Goal: Task Accomplishment & Management: Complete application form

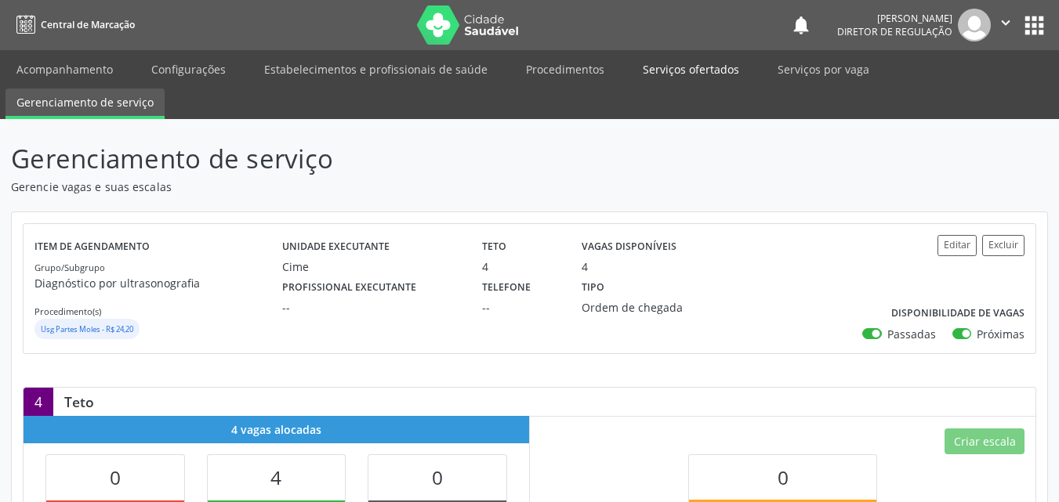
click at [703, 67] on link "Serviços ofertados" at bounding box center [691, 69] width 118 height 27
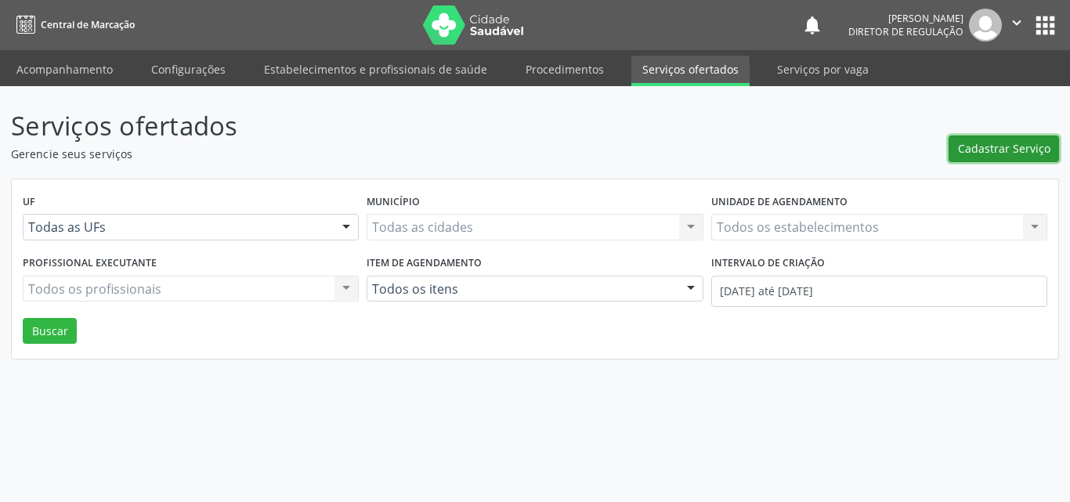
click at [1001, 151] on span "Cadastrar Serviço" at bounding box center [1004, 148] width 92 height 16
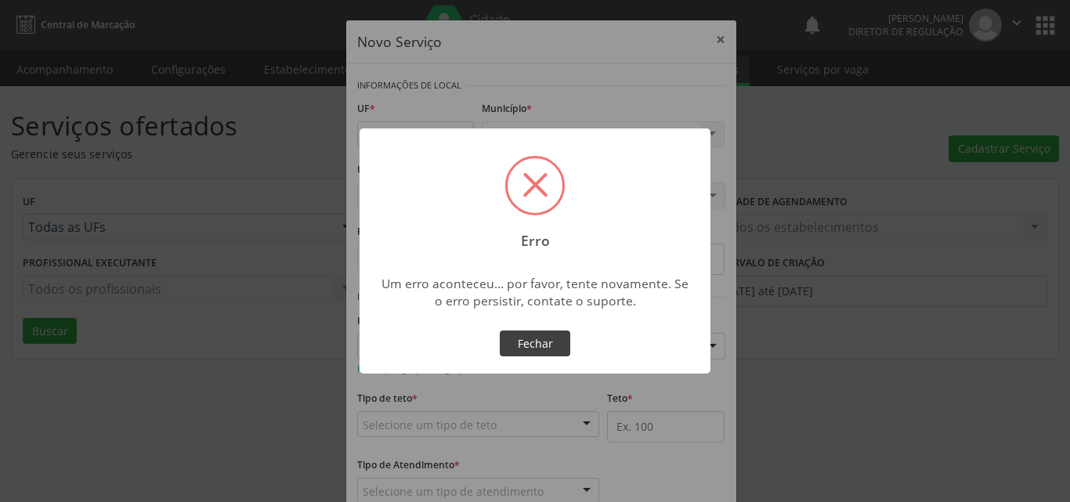
click at [555, 346] on button "Fechar" at bounding box center [535, 344] width 71 height 27
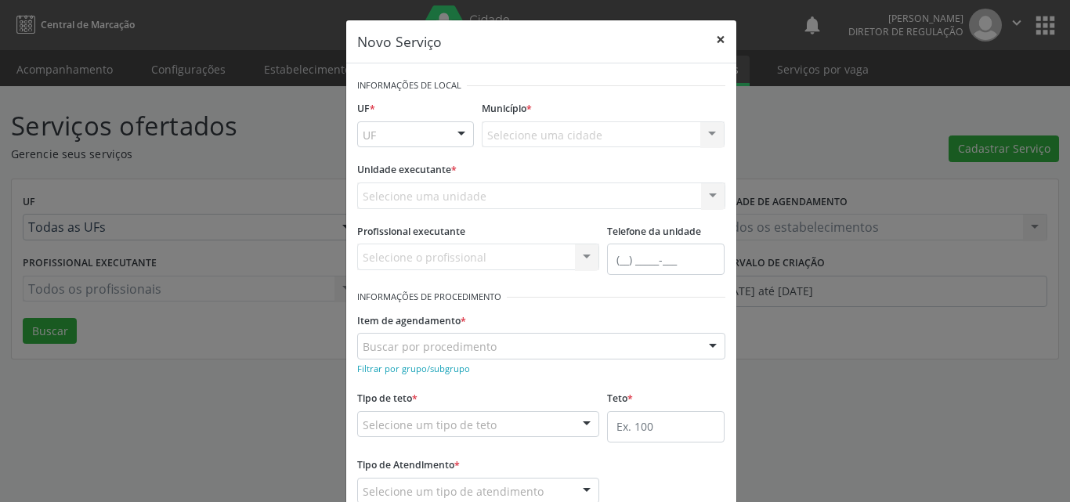
click at [717, 38] on button "×" at bounding box center [720, 39] width 31 height 38
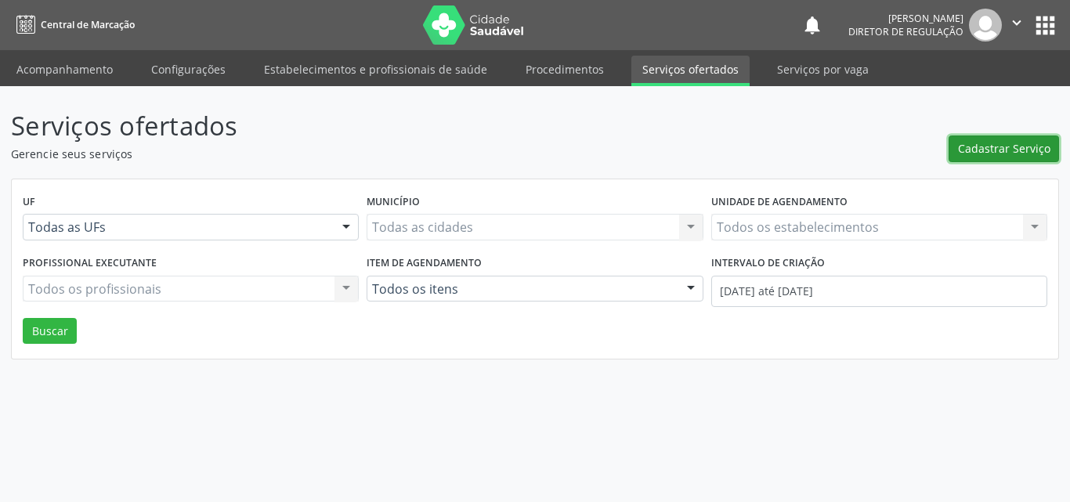
click at [986, 150] on span "Cadastrar Serviço" at bounding box center [1004, 148] width 92 height 16
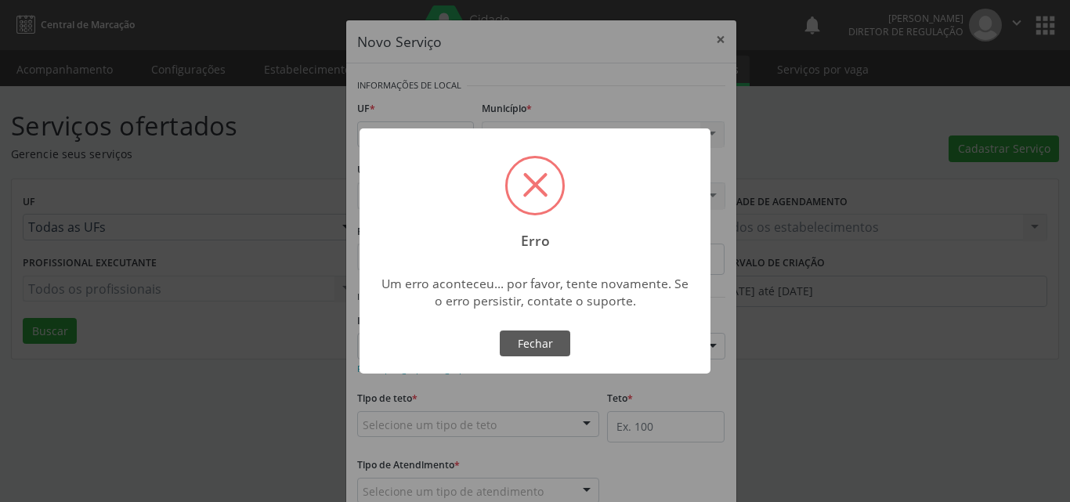
click at [717, 38] on div "× Erro Um erro aconteceu... por favor, tente novamente. Se o erro persistir, co…" at bounding box center [535, 251] width 1070 height 502
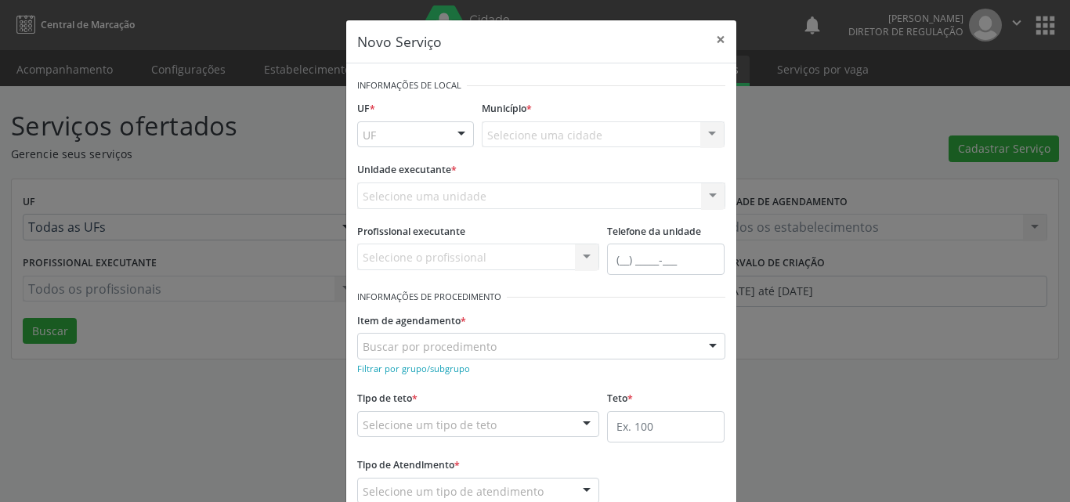
scroll to position [20, 0]
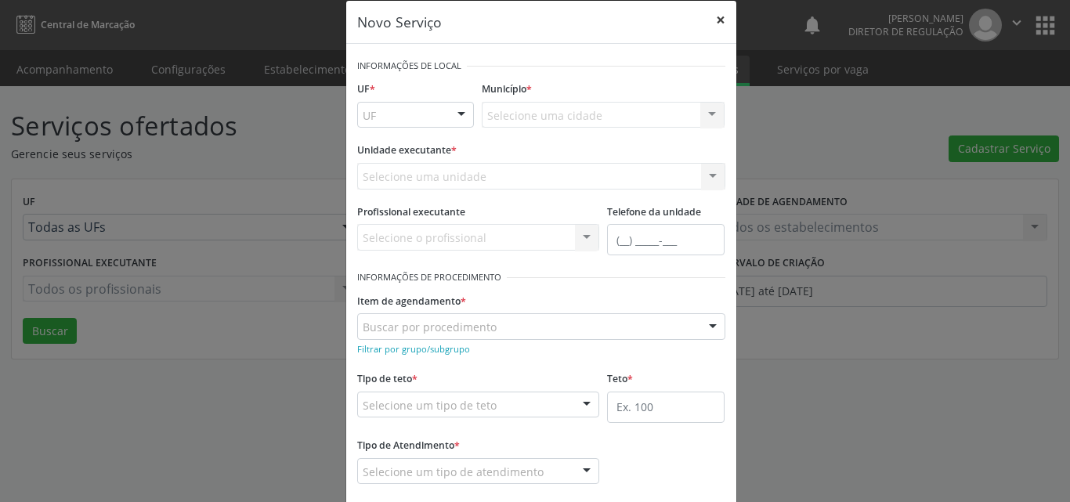
click at [716, 19] on button "×" at bounding box center [720, 20] width 31 height 38
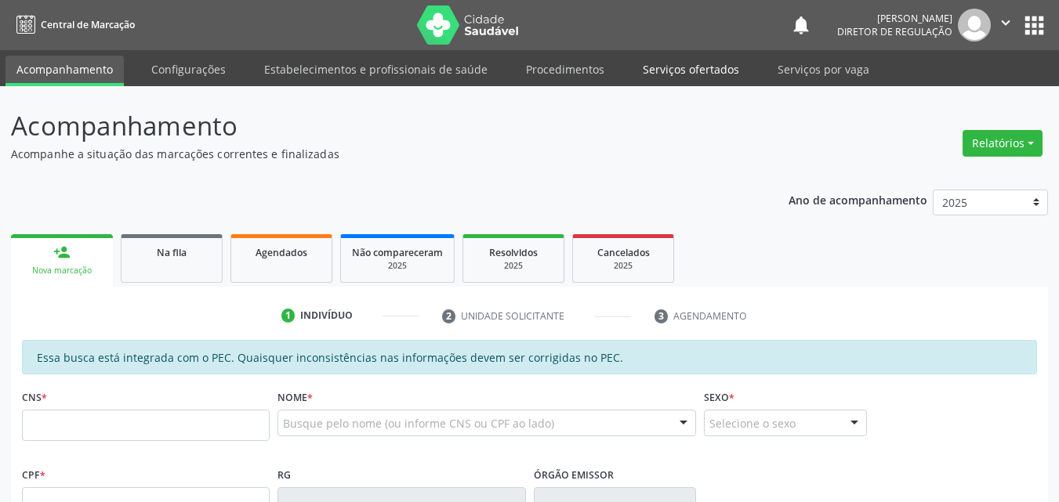
click at [701, 64] on link "Serviços ofertados" at bounding box center [691, 69] width 118 height 27
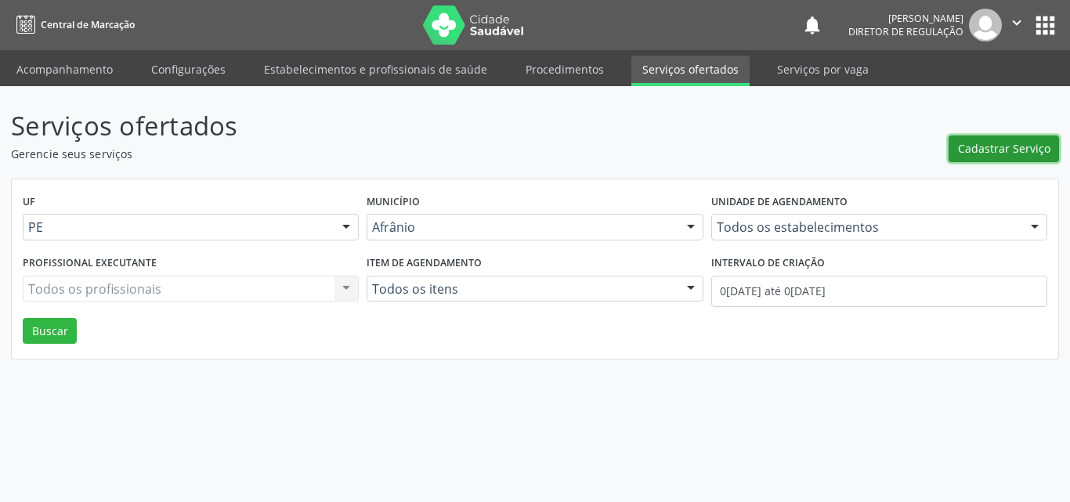
click at [1008, 147] on span "Cadastrar Serviço" at bounding box center [1004, 148] width 92 height 16
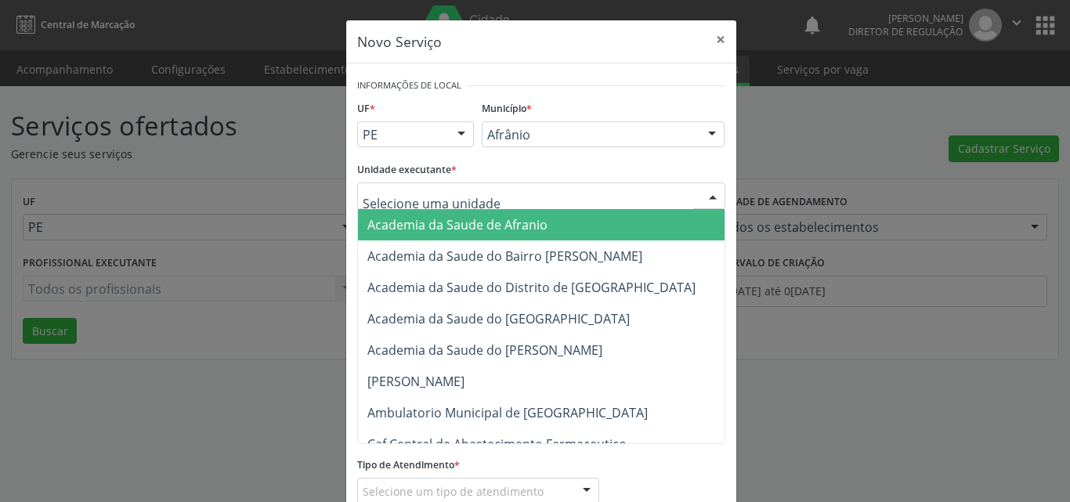
click at [562, 190] on div at bounding box center [541, 196] width 368 height 27
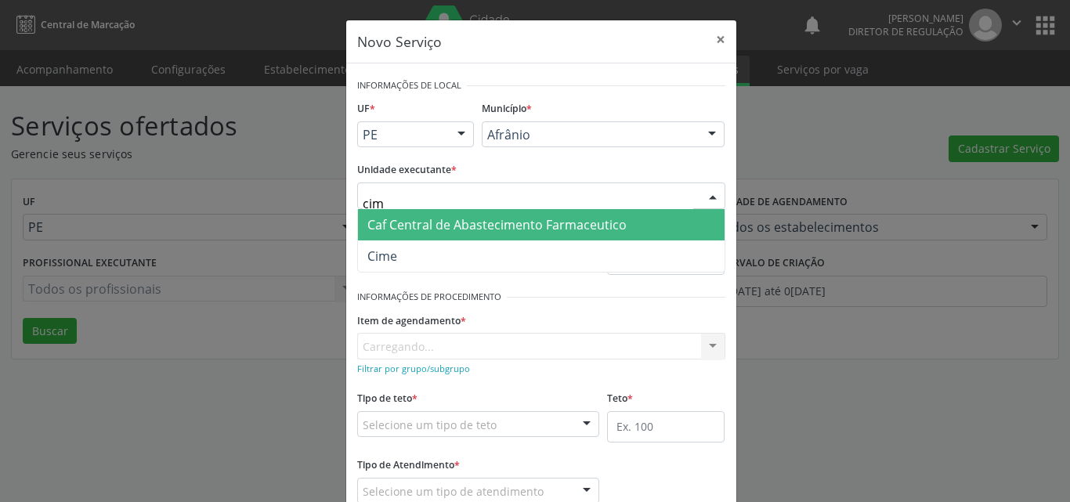
type input "cime"
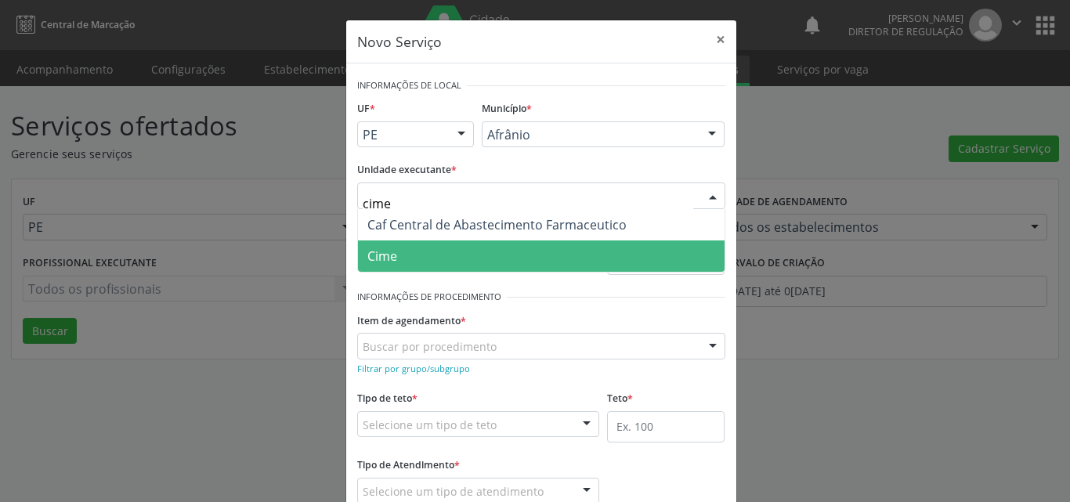
click at [520, 264] on span "Cime" at bounding box center [541, 256] width 367 height 31
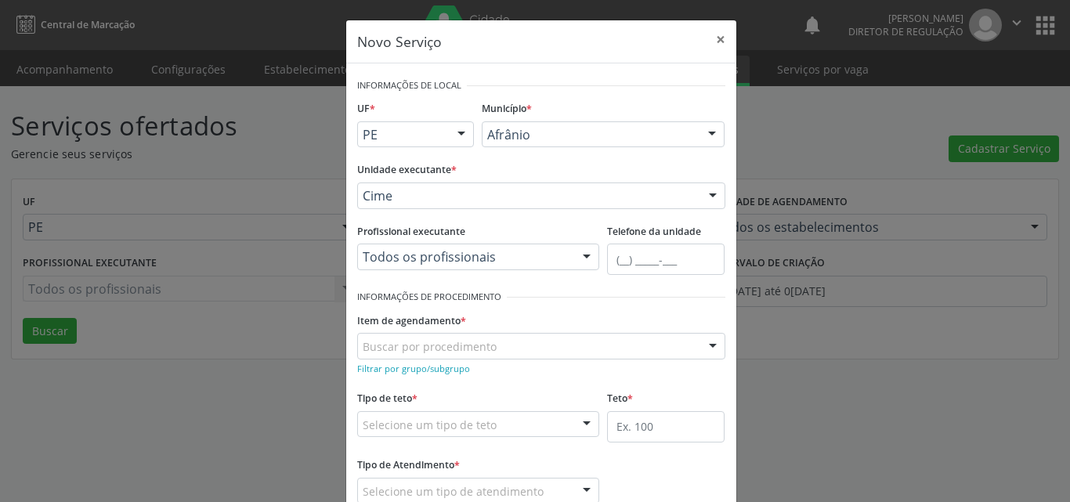
click at [516, 346] on div "Buscar por procedimento" at bounding box center [541, 346] width 368 height 27
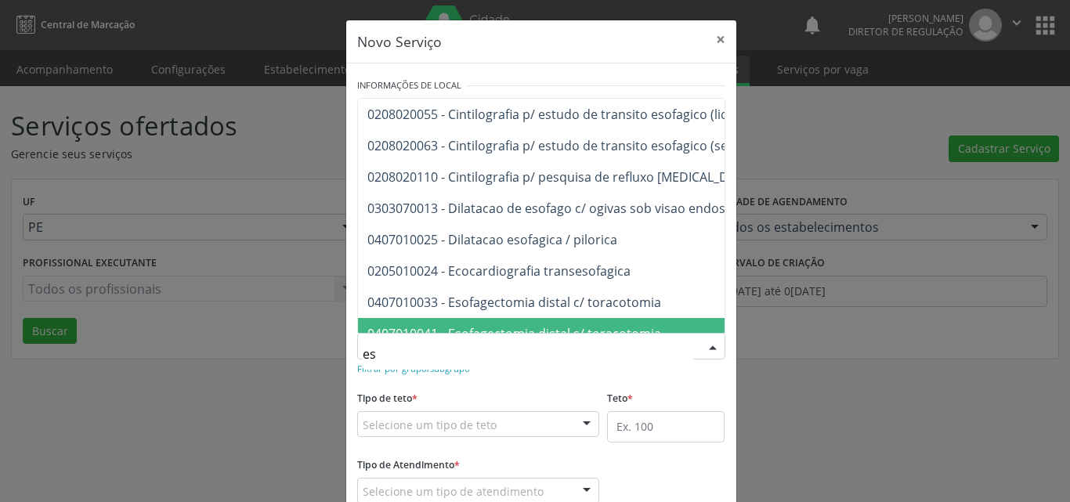
type input "e"
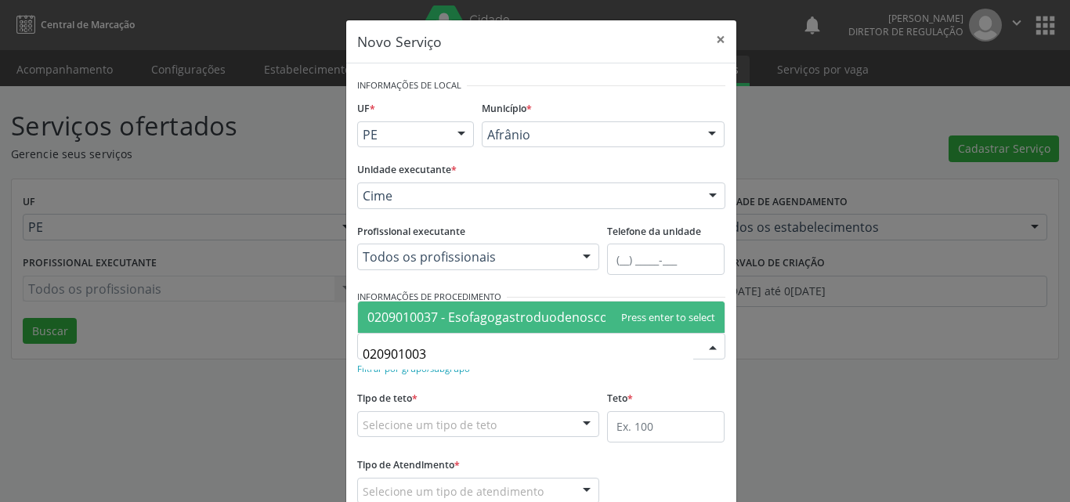
type input "0209010037"
click at [582, 316] on span "0209010037 - Esofagogastroduodenoscopia" at bounding box center [496, 317] width 259 height 17
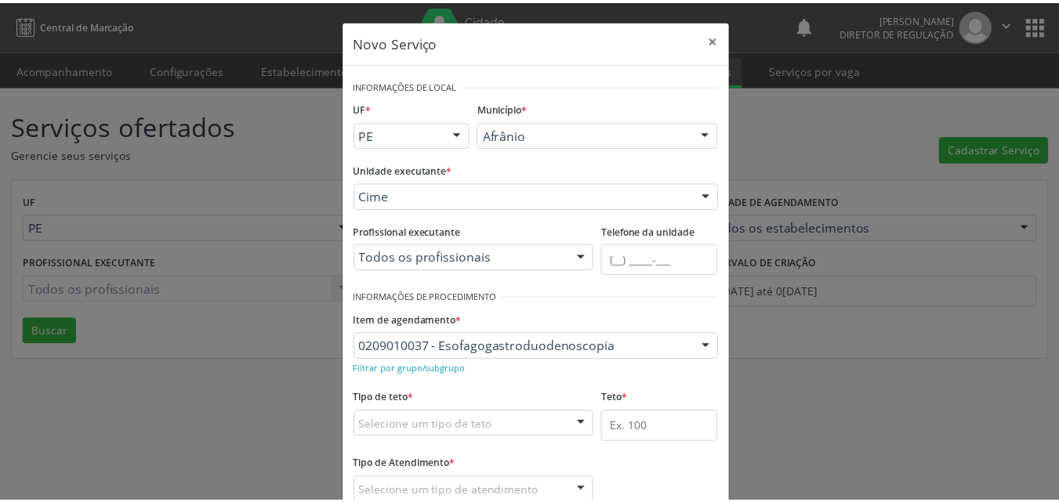
scroll to position [103, 0]
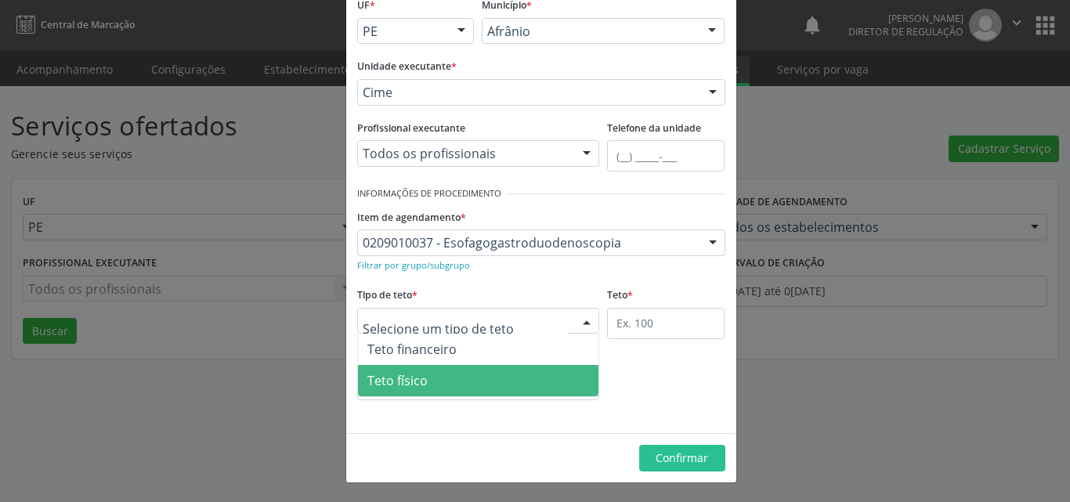
click at [461, 382] on span "Teto físico" at bounding box center [478, 380] width 241 height 31
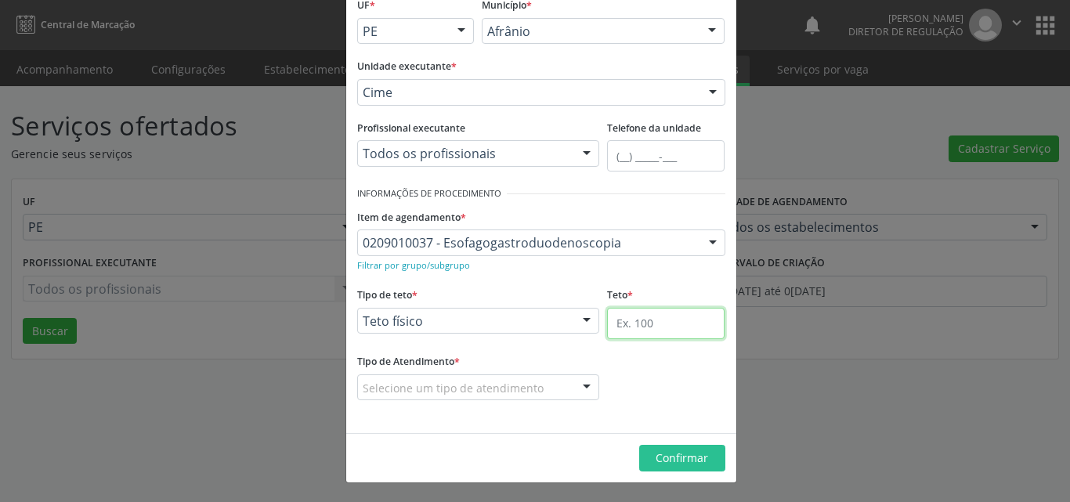
click at [646, 325] on input "text" at bounding box center [666, 323] width 118 height 31
type input "1"
click at [537, 389] on div "Selecione um tipo de atendimento" at bounding box center [478, 388] width 243 height 27
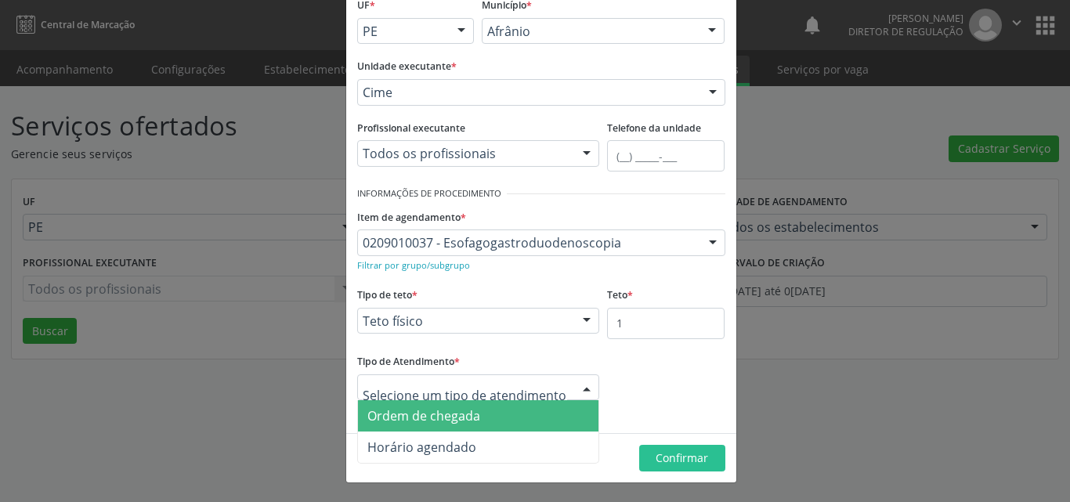
click at [523, 417] on span "Ordem de chegada" at bounding box center [478, 415] width 241 height 31
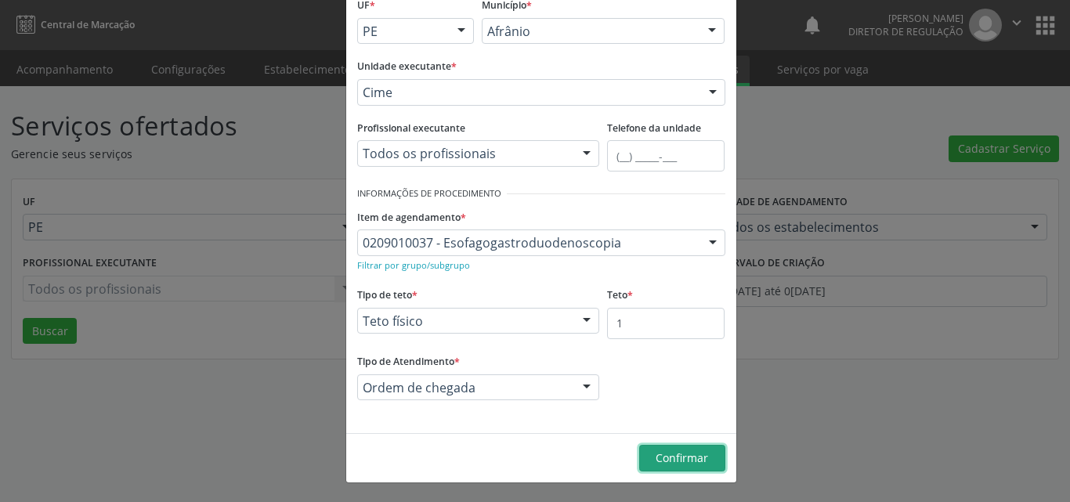
click at [685, 457] on span "Confirmar" at bounding box center [682, 458] width 52 height 15
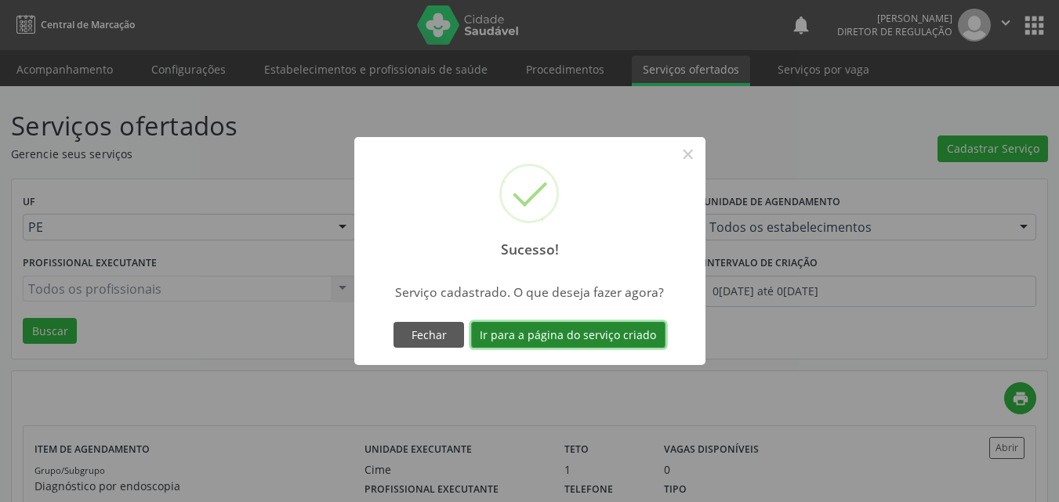
click at [596, 336] on button "Ir para a página do serviço criado" at bounding box center [568, 335] width 194 height 27
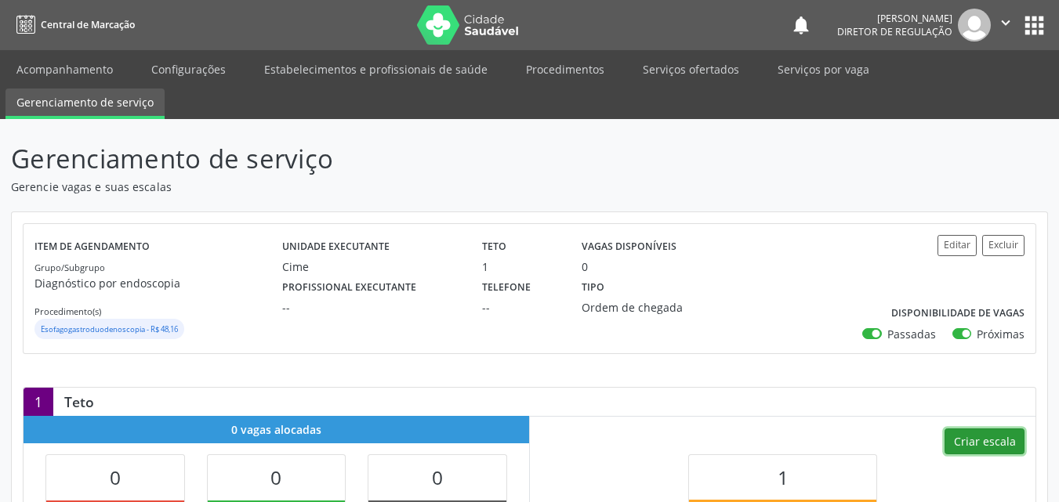
click at [996, 436] on button "Criar escala" at bounding box center [984, 442] width 80 height 27
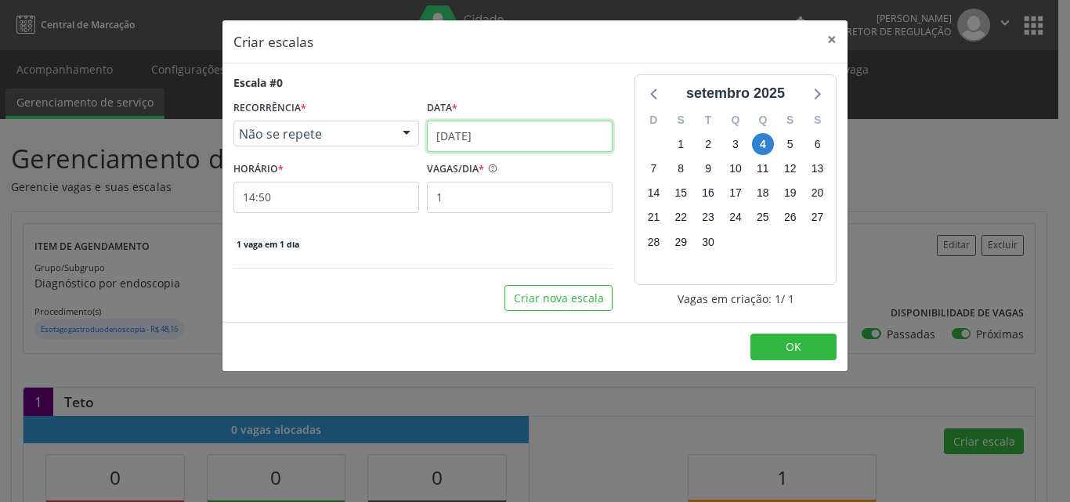
click at [511, 133] on input "[DATE]" at bounding box center [520, 136] width 186 height 31
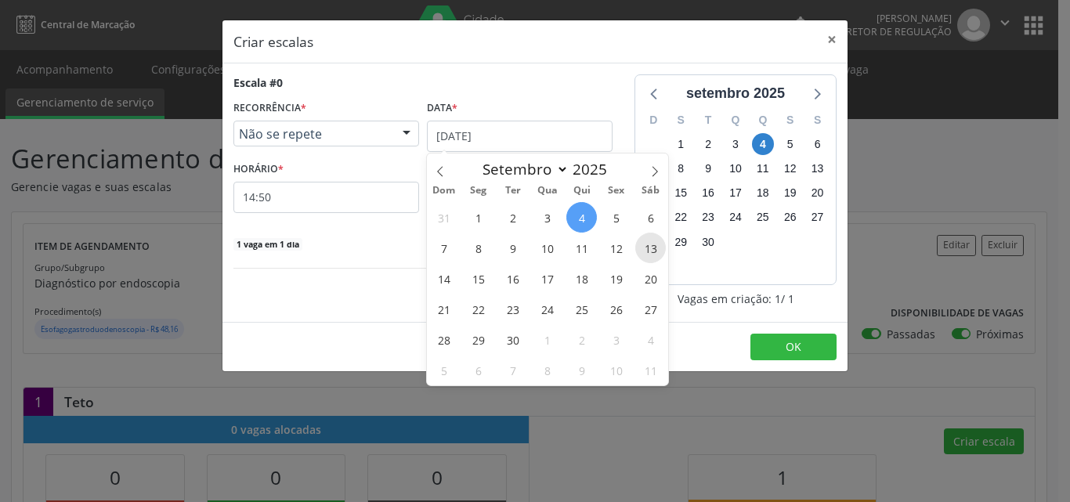
click at [650, 251] on span "13" at bounding box center [650, 248] width 31 height 31
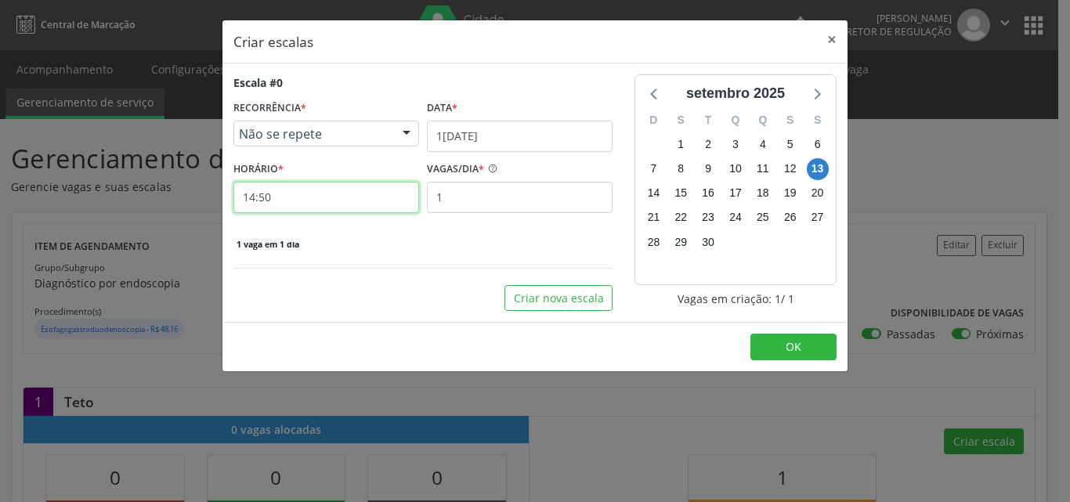
click at [367, 201] on input "14:50" at bounding box center [326, 197] width 186 height 31
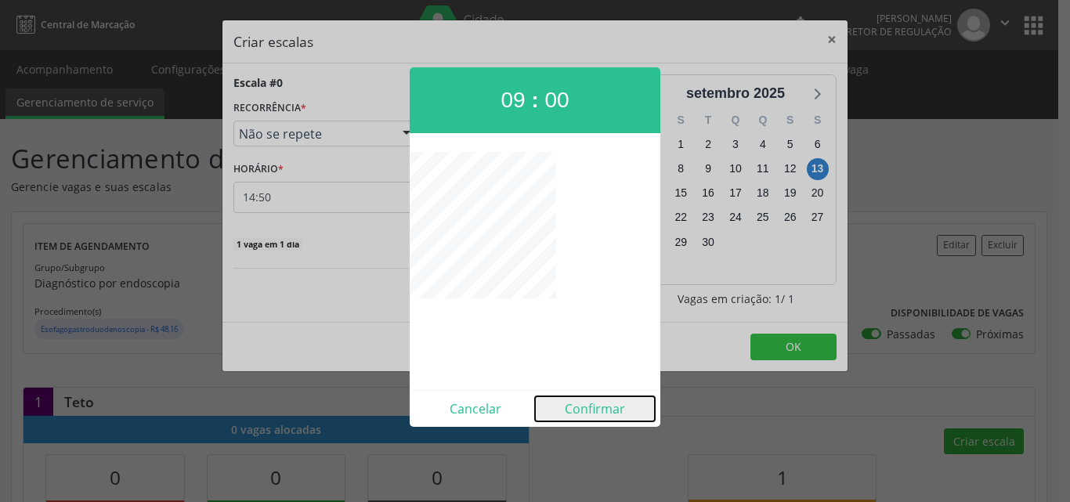
click at [588, 406] on button "Confirmar" at bounding box center [595, 408] width 120 height 25
type input "09:00"
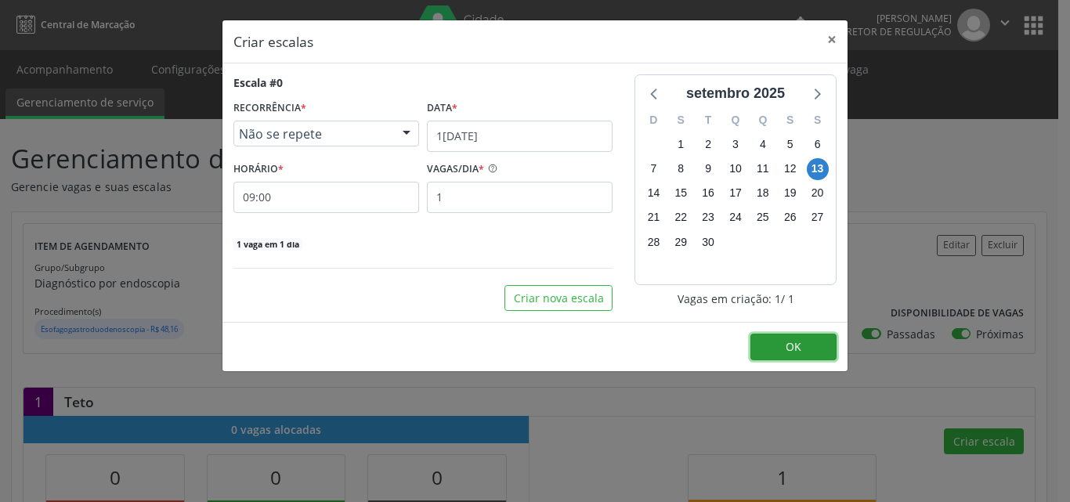
click at [774, 348] on button "OK" at bounding box center [794, 347] width 86 height 27
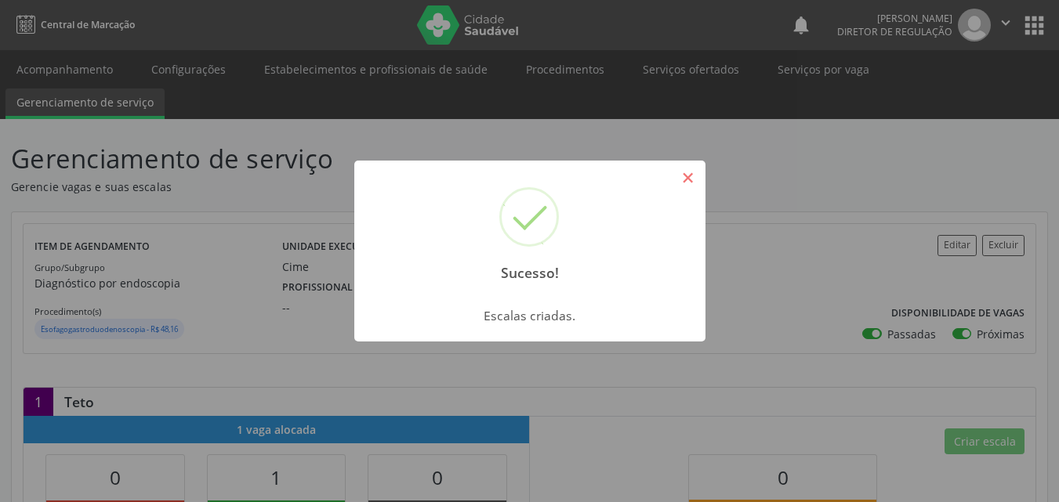
click at [684, 176] on button "×" at bounding box center [688, 178] width 27 height 27
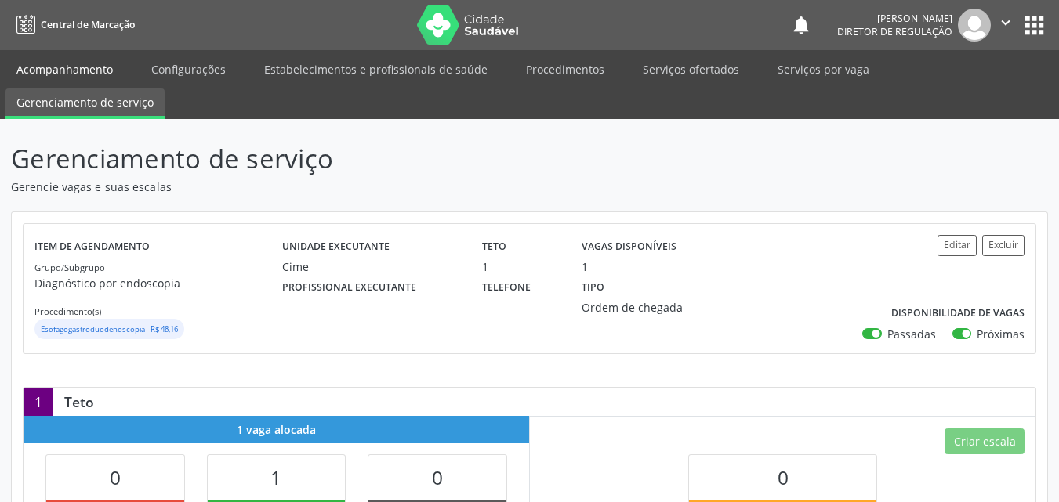
click at [103, 67] on link "Acompanhamento" at bounding box center [64, 69] width 118 height 27
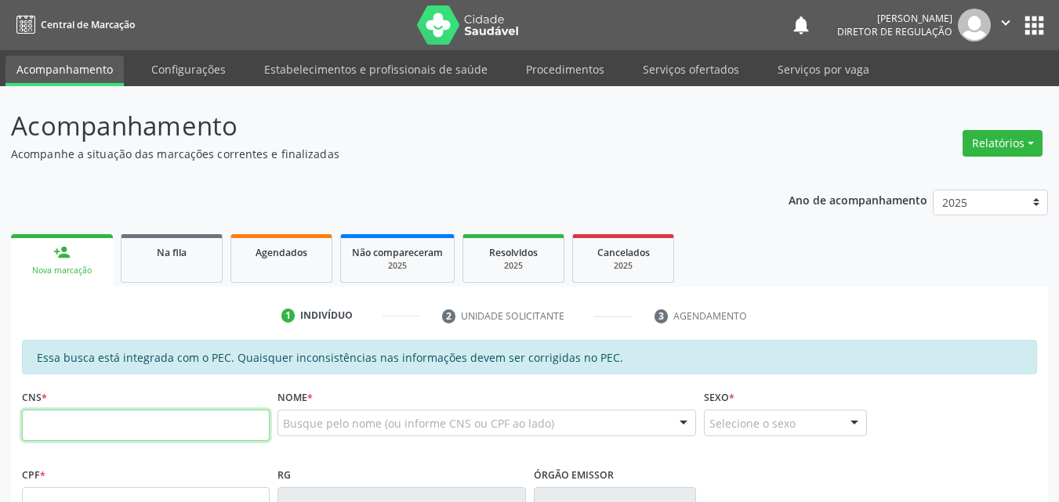
click at [154, 427] on input "text" at bounding box center [146, 425] width 248 height 31
type input "700 0052 1309 0103"
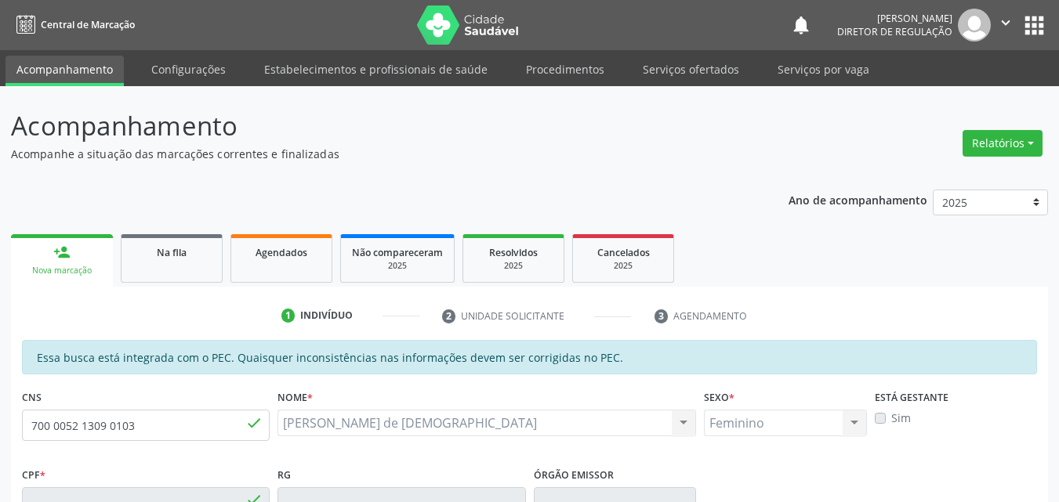
type input "021.239.304-90"
type input "1[DATE]"
type input "Maria Dominicana de [DEMOGRAPHIC_DATA]"
type input "[PHONE_NUMBER]"
type input "S/N"
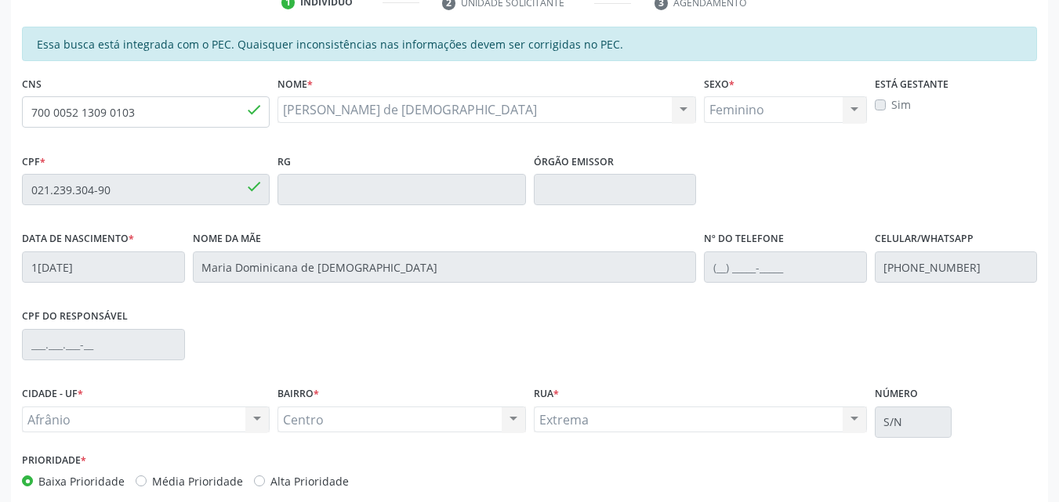
scroll to position [393, 0]
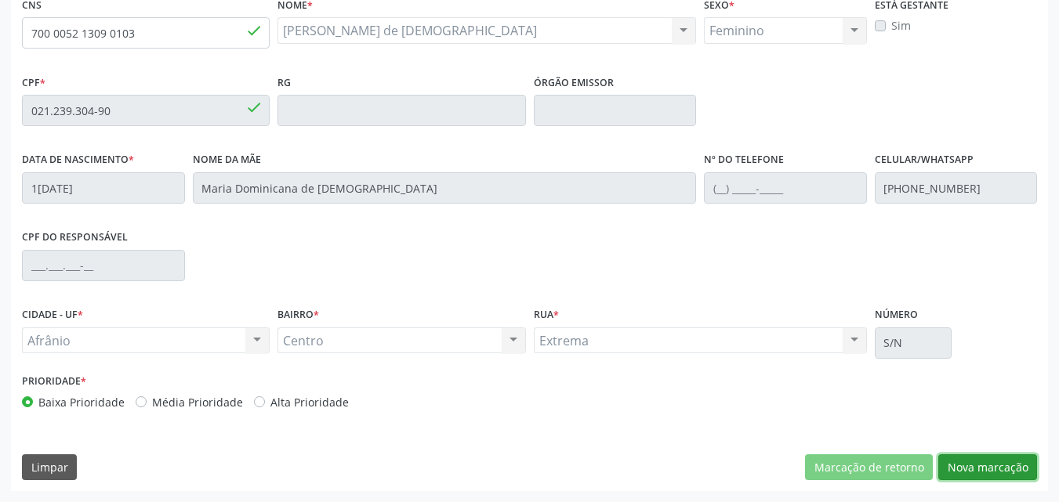
click at [976, 466] on button "Nova marcação" at bounding box center [987, 467] width 99 height 27
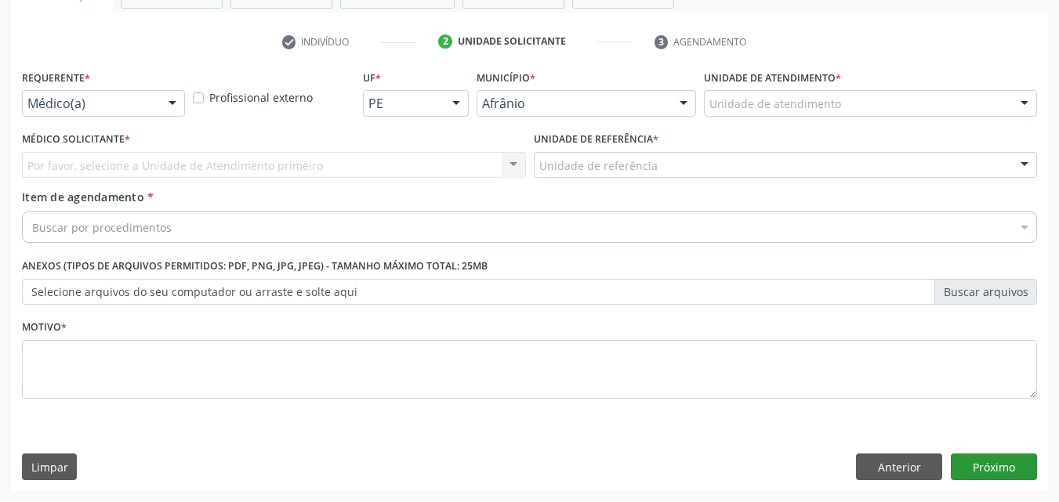
scroll to position [274, 0]
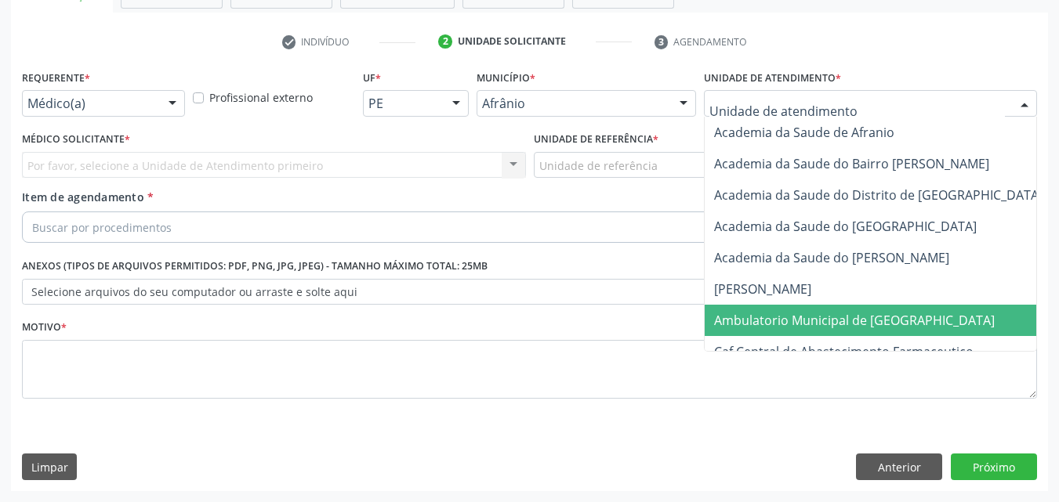
click at [848, 321] on span "Ambulatorio Municipal de [GEOGRAPHIC_DATA]" at bounding box center [854, 320] width 281 height 17
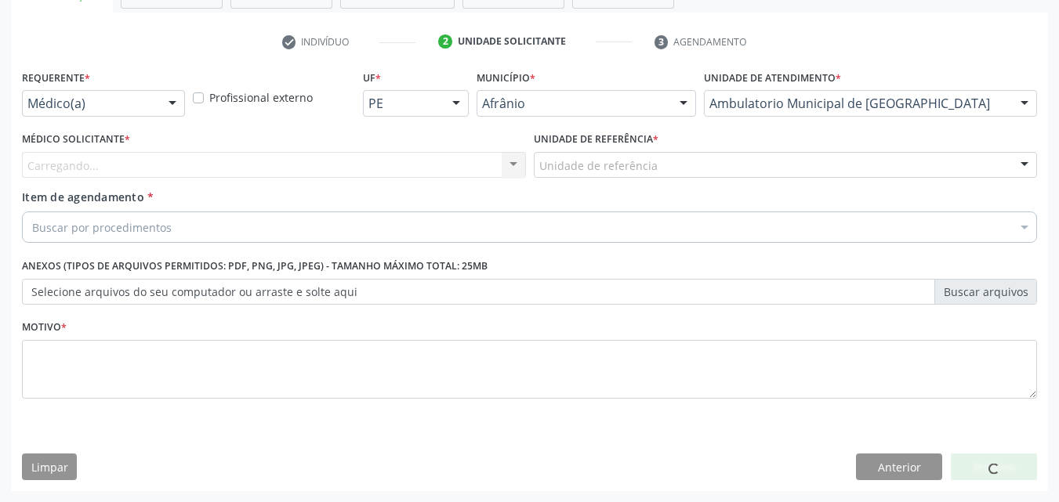
click at [673, 162] on div "Unidade de referência" at bounding box center [786, 165] width 504 height 27
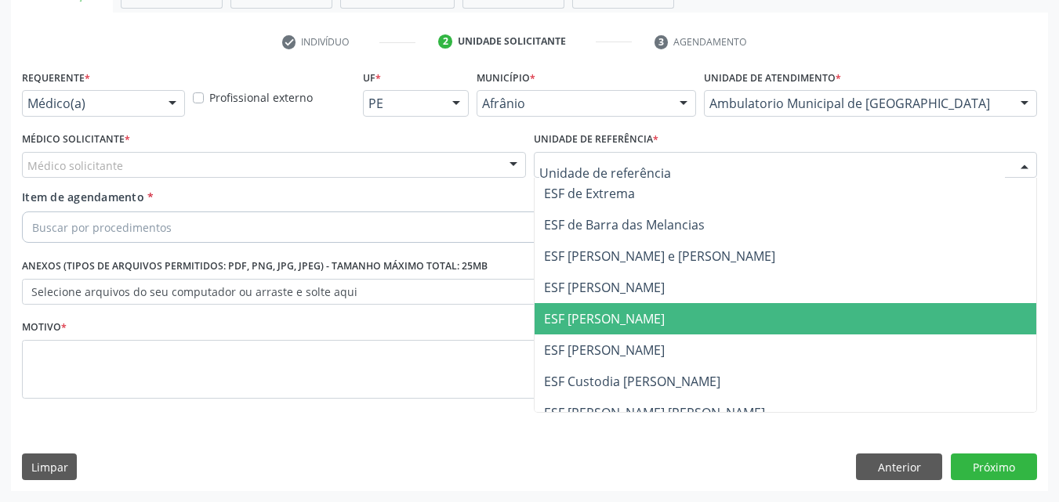
click at [646, 312] on span "ESF [PERSON_NAME]" at bounding box center [604, 318] width 121 height 17
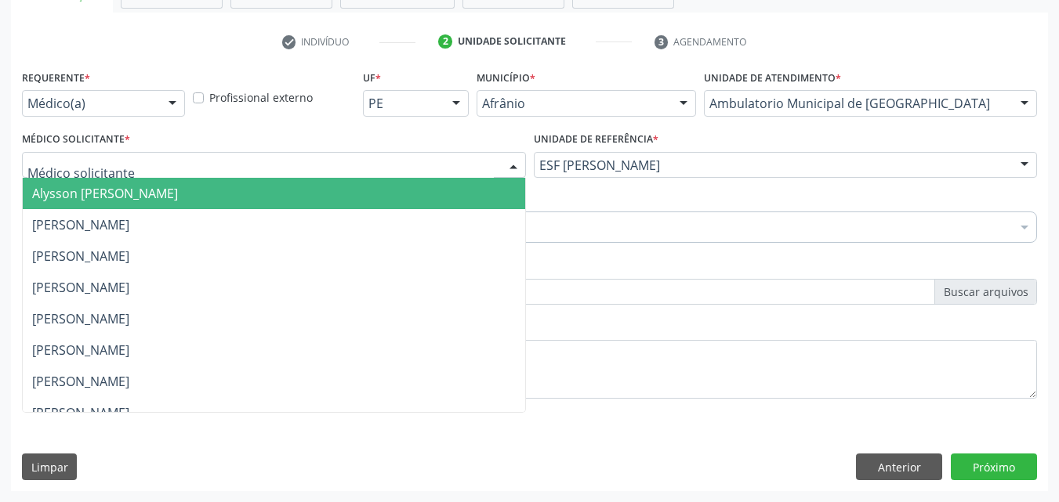
click at [431, 157] on div at bounding box center [274, 165] width 504 height 27
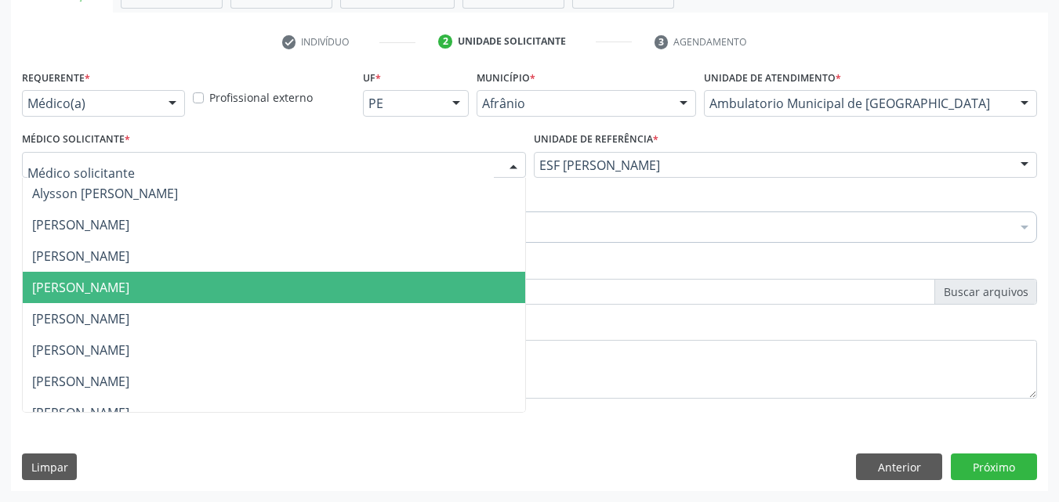
click at [413, 289] on span "[PERSON_NAME]" at bounding box center [274, 287] width 502 height 31
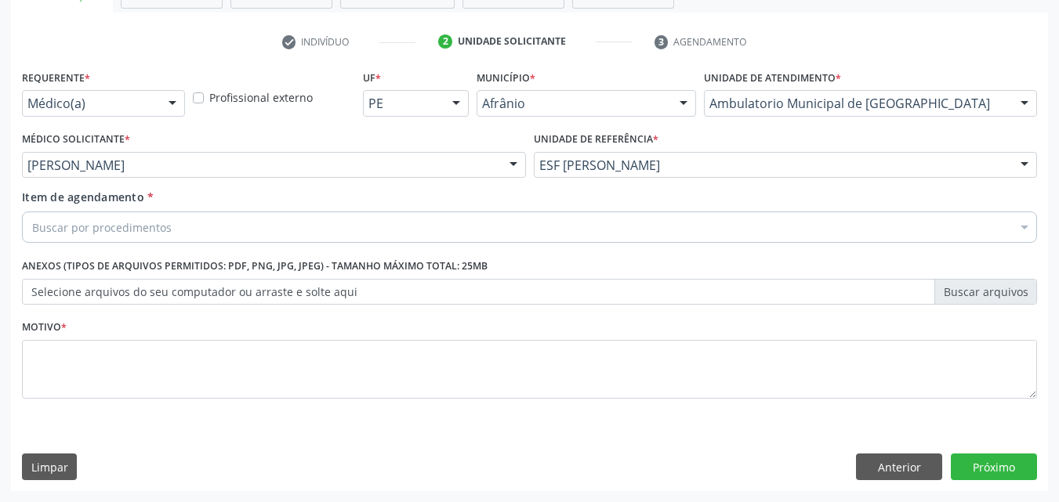
click at [302, 226] on div "Buscar por procedimentos" at bounding box center [529, 227] width 1015 height 31
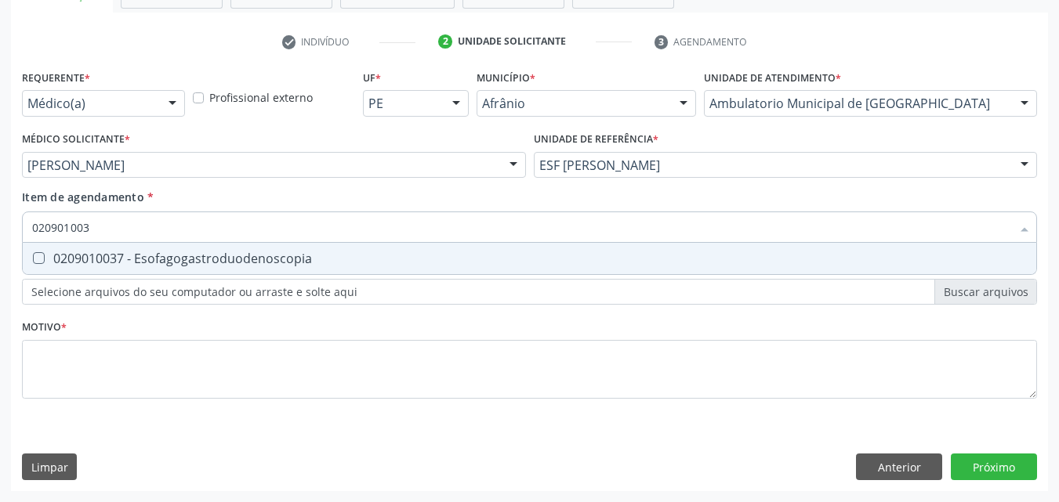
type input "0209010037"
click at [179, 256] on div "0209010037 - Esofagogastroduodenoscopia" at bounding box center [529, 258] width 994 height 13
checkbox Esofagogastroduodenoscopia "true"
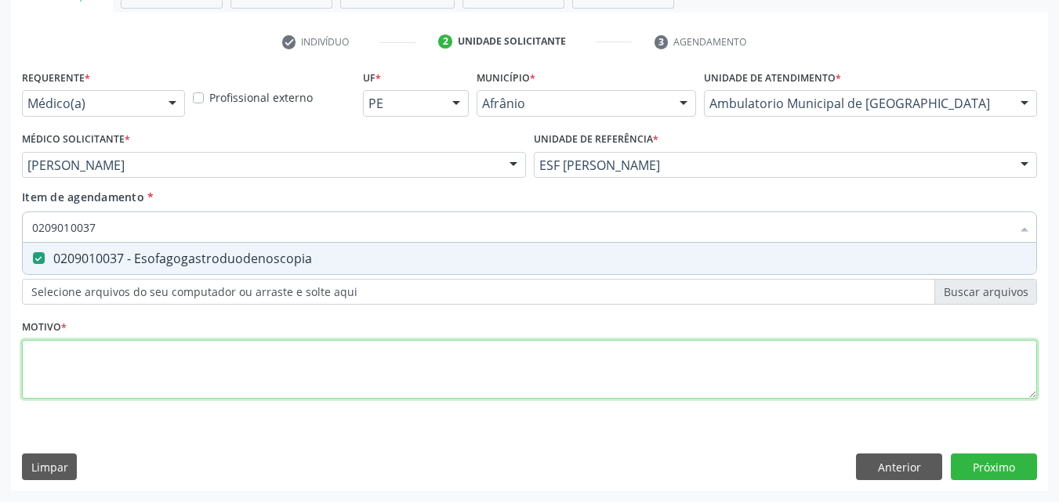
click at [226, 350] on div "Requerente * Médico(a) Médico(a) Enfermeiro(a) Paciente Nenhum resultado encont…" at bounding box center [529, 243] width 1015 height 355
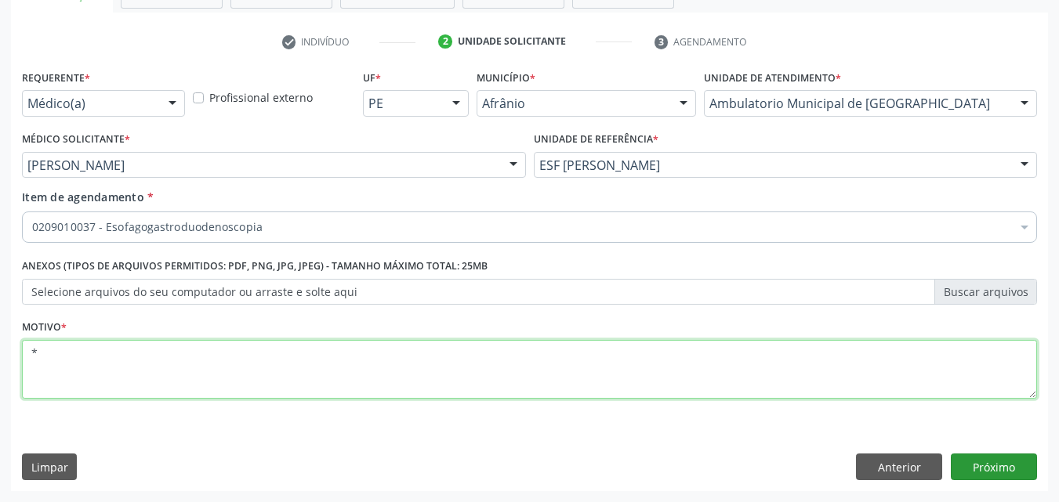
type textarea "*"
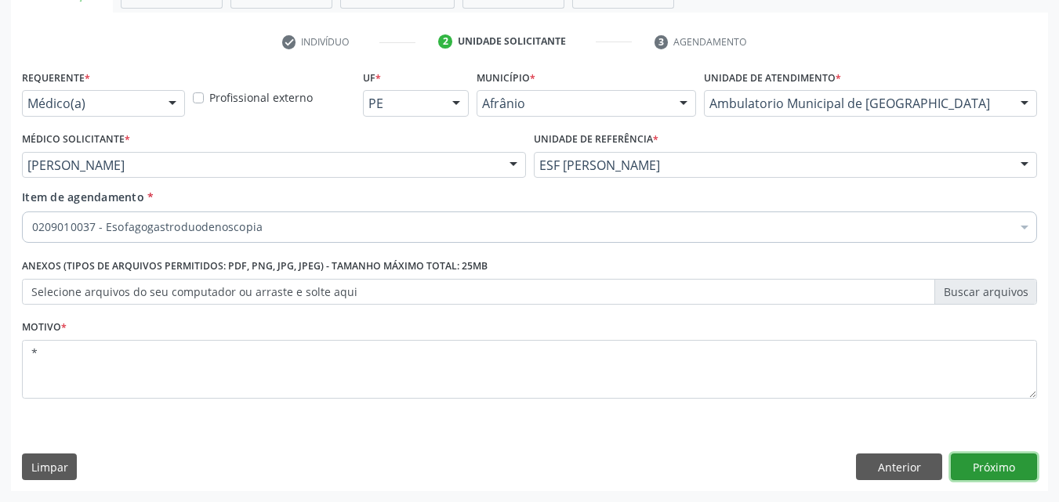
click at [989, 467] on button "Próximo" at bounding box center [993, 467] width 86 height 27
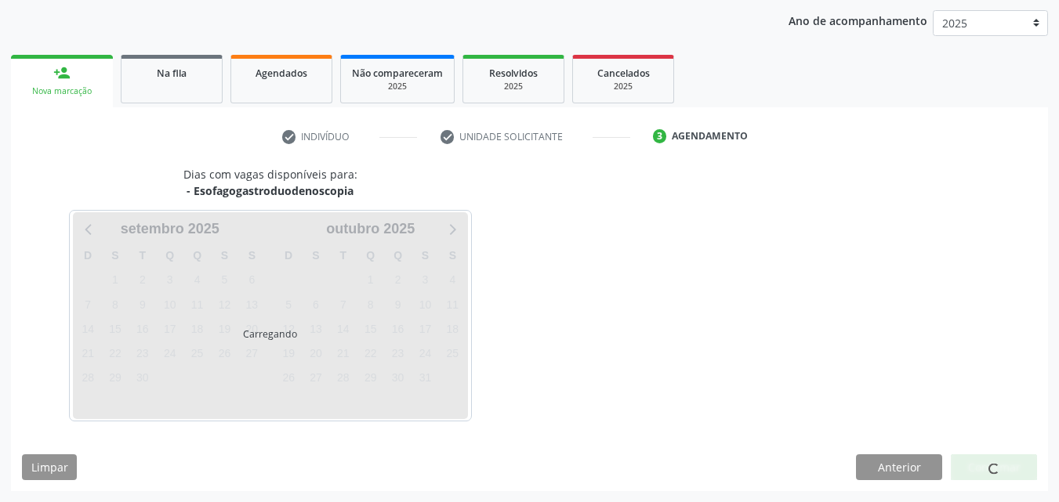
scroll to position [179, 0]
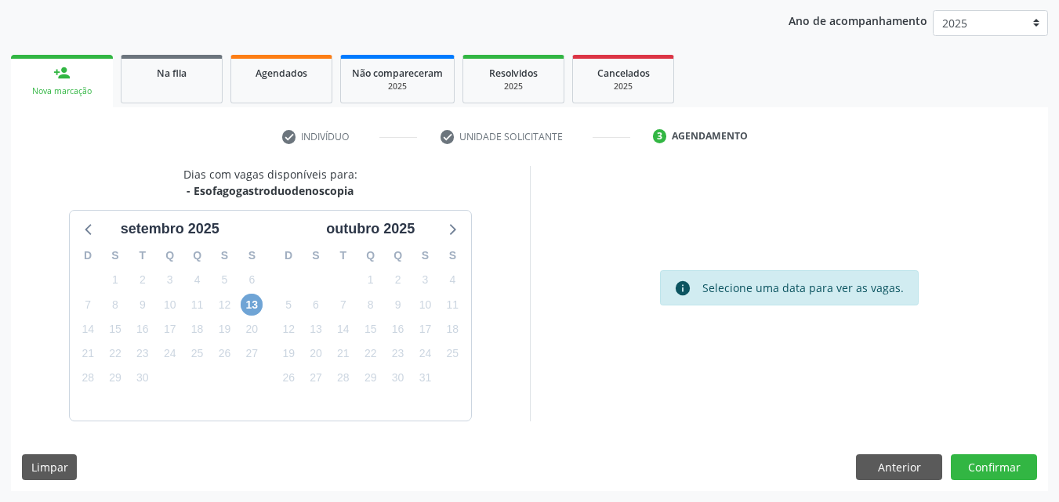
click at [255, 302] on span "13" at bounding box center [252, 305] width 22 height 22
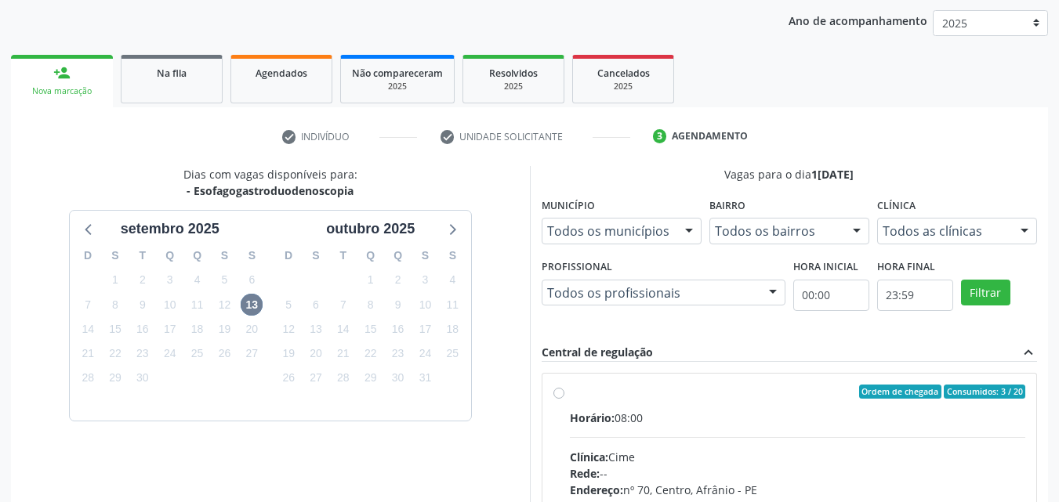
click at [556, 385] on div "Ordem de chegada Consumidos: 3 / 20 Horário: 08:00 Clínica: Cime Rede: -- Ender…" at bounding box center [789, 505] width 472 height 241
radio input "true"
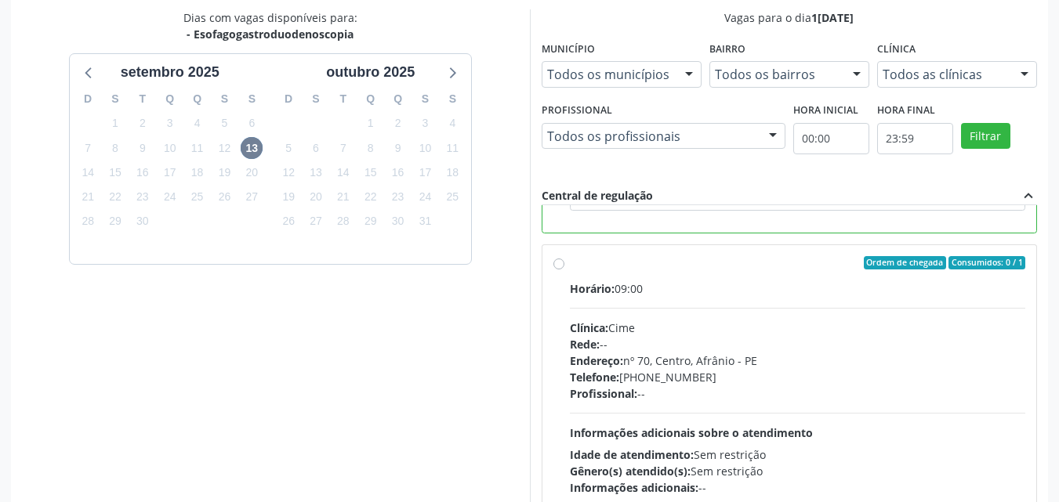
scroll to position [434, 0]
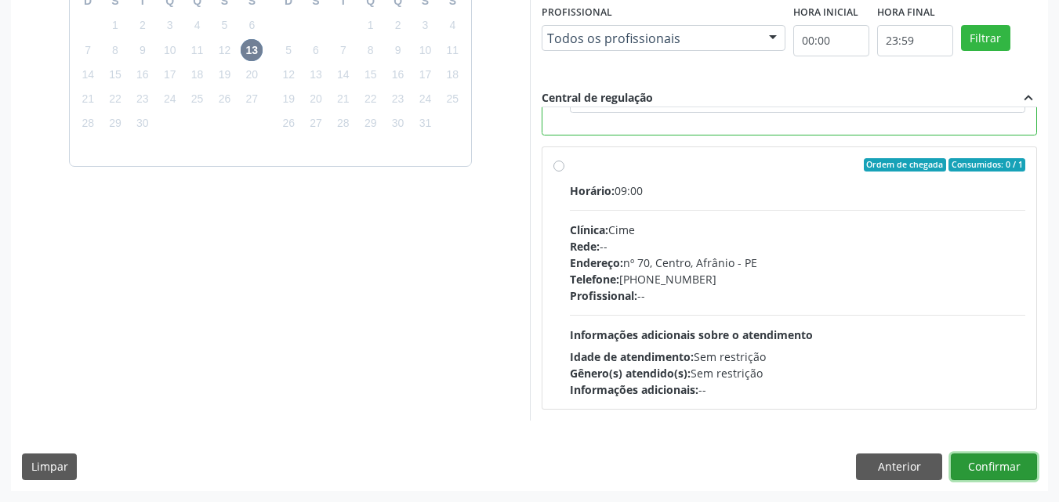
click at [986, 466] on button "Confirmar" at bounding box center [993, 467] width 86 height 27
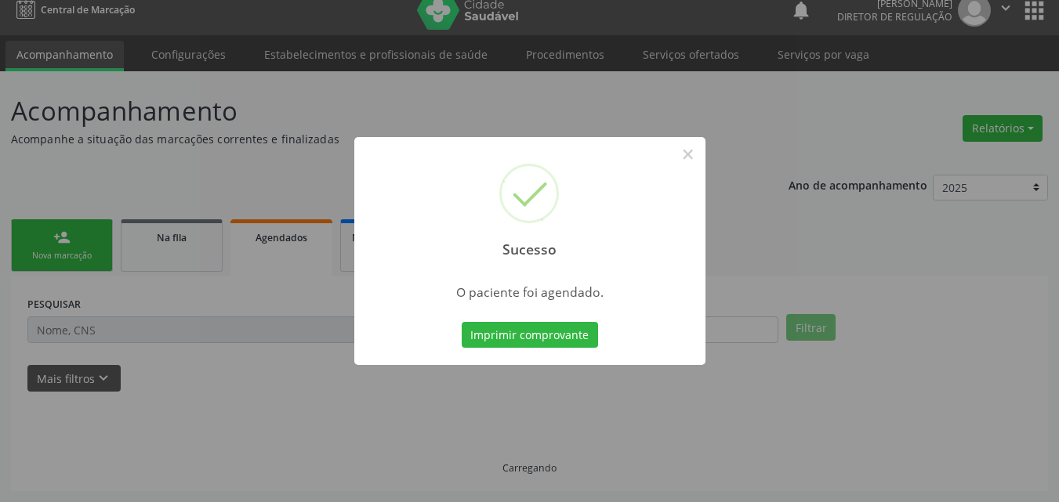
scroll to position [15, 0]
click at [573, 331] on button "Imprimir comprovante" at bounding box center [530, 335] width 136 height 27
